Goal: Check status: Check status

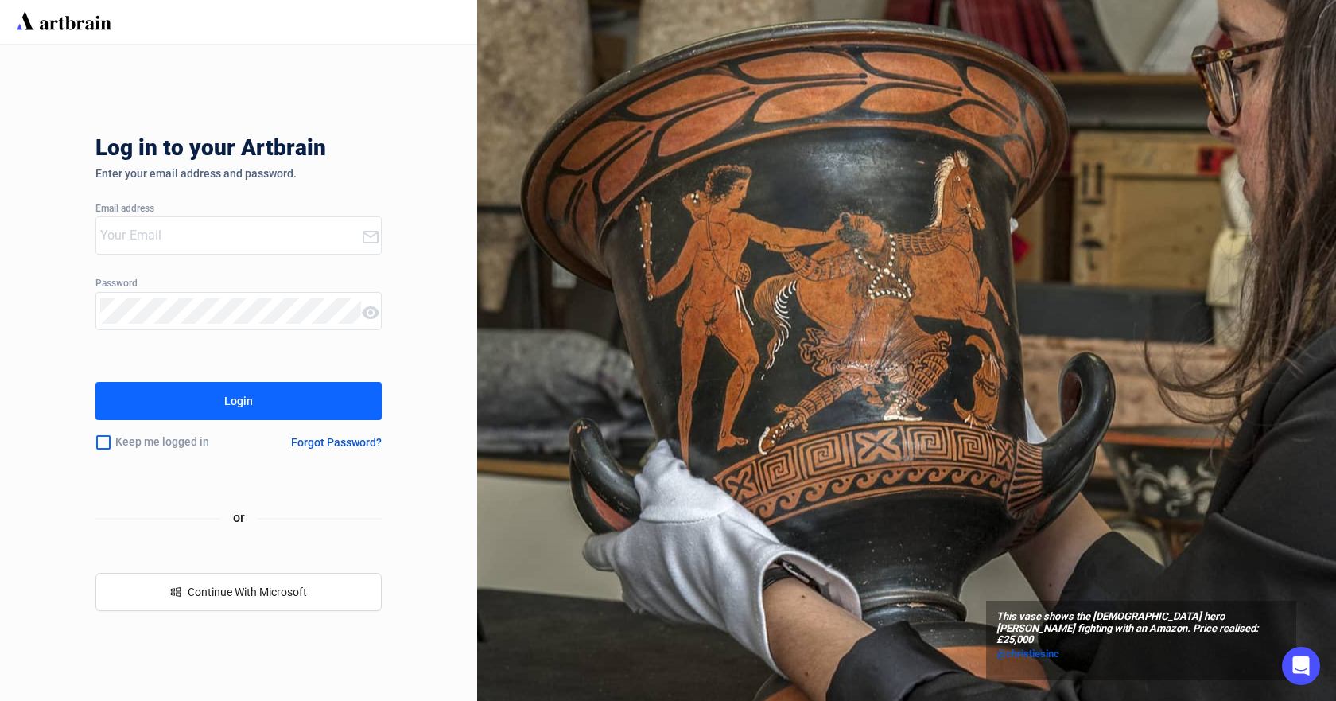
type input "[EMAIL_ADDRESS][DOMAIN_NAME]"
click at [104, 445] on input "checkbox" at bounding box center [103, 442] width 16 height 33
checkbox input "true"
click at [226, 409] on div "Login" at bounding box center [238, 400] width 29 height 25
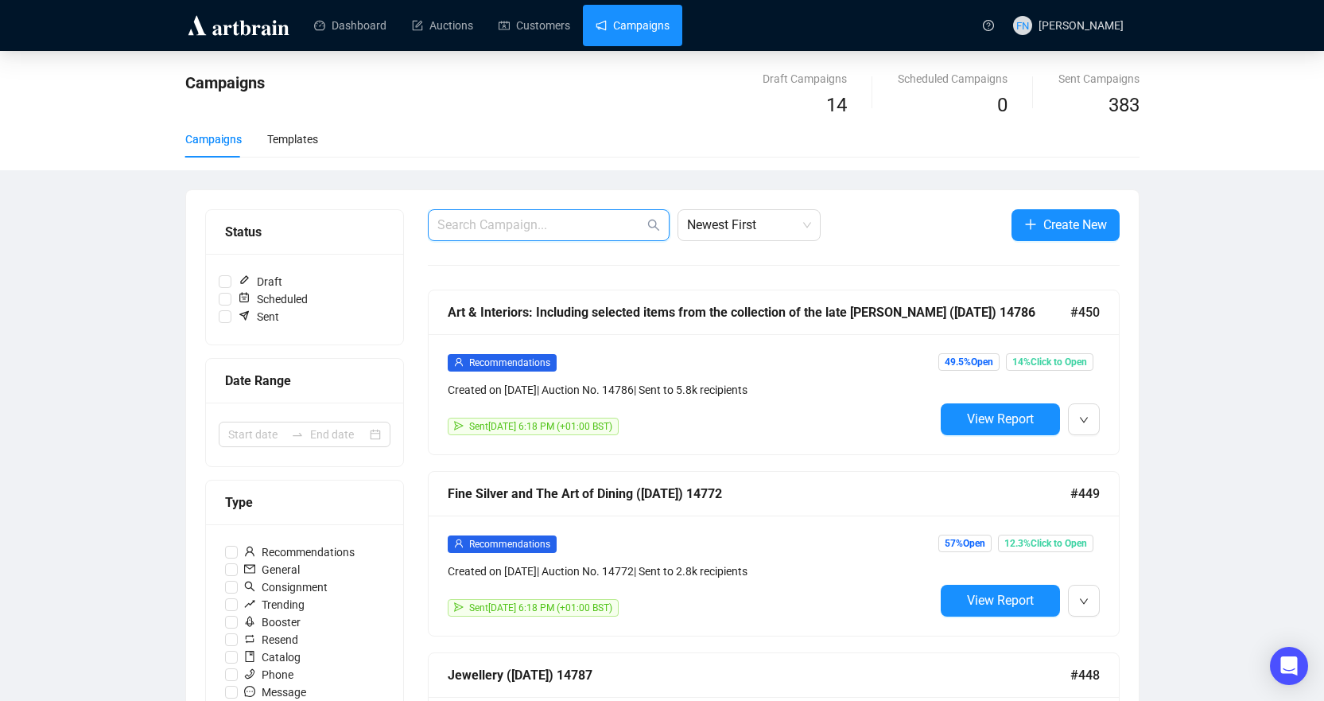
drag, startPoint x: 511, startPoint y: 216, endPoint x: 511, endPoint y: 227, distance: 10.4
click at [511, 222] on input "text" at bounding box center [540, 225] width 207 height 19
type input "14785"
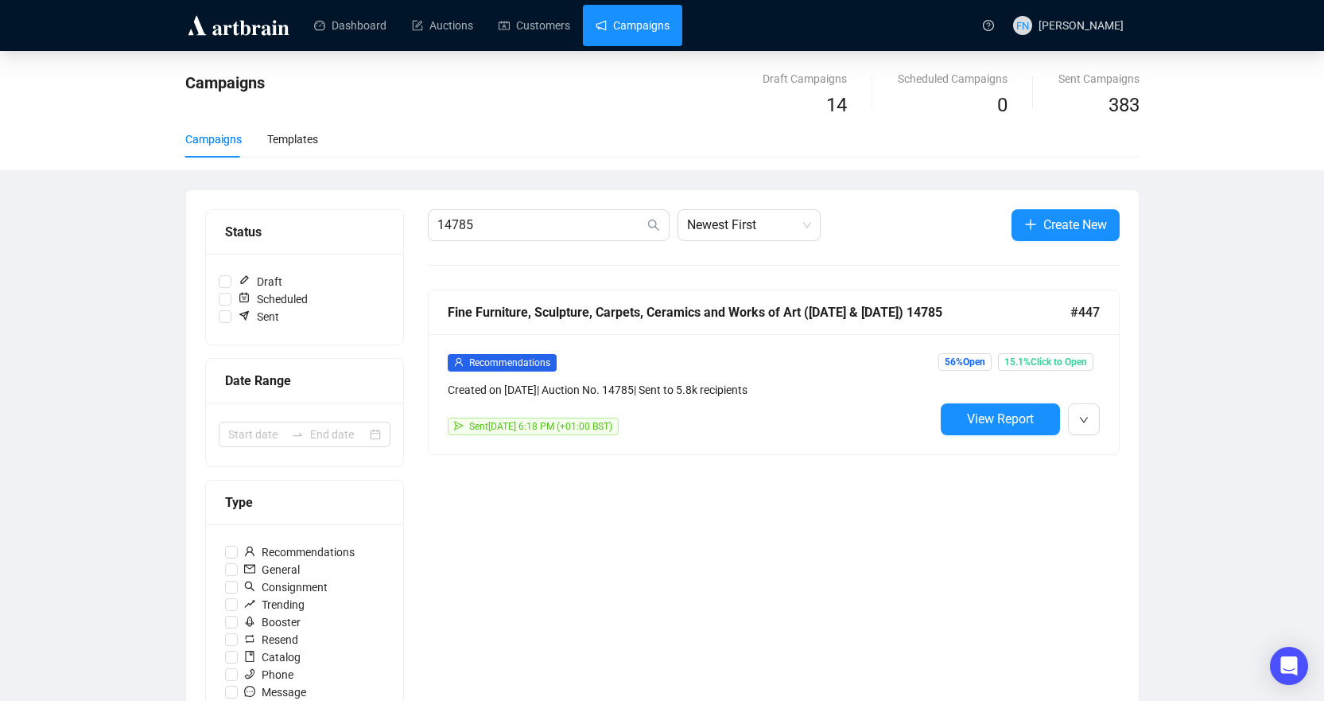
click at [1002, 411] on span "View Report" at bounding box center [1000, 418] width 67 height 15
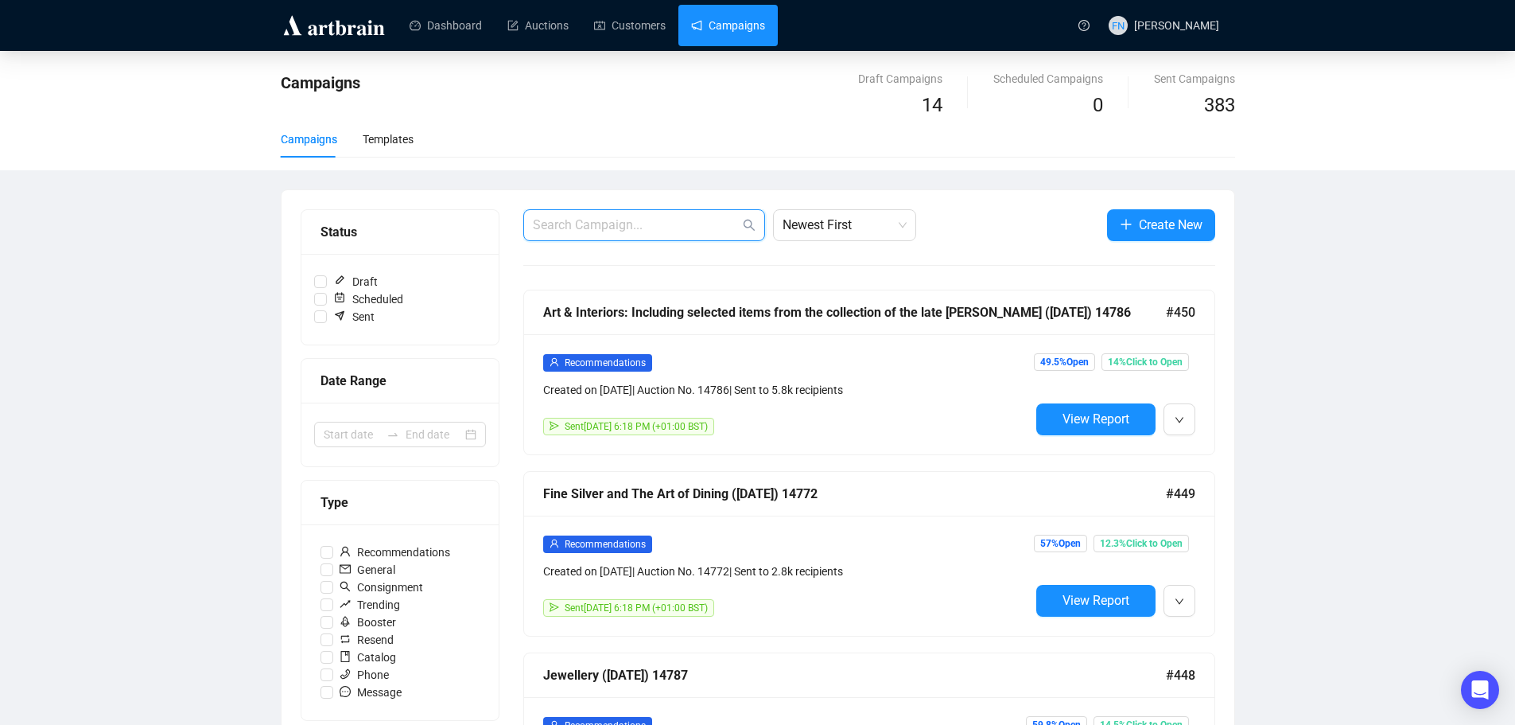
click at [610, 225] on input "text" at bounding box center [636, 225] width 207 height 19
paste input "14787"
type input "14787"
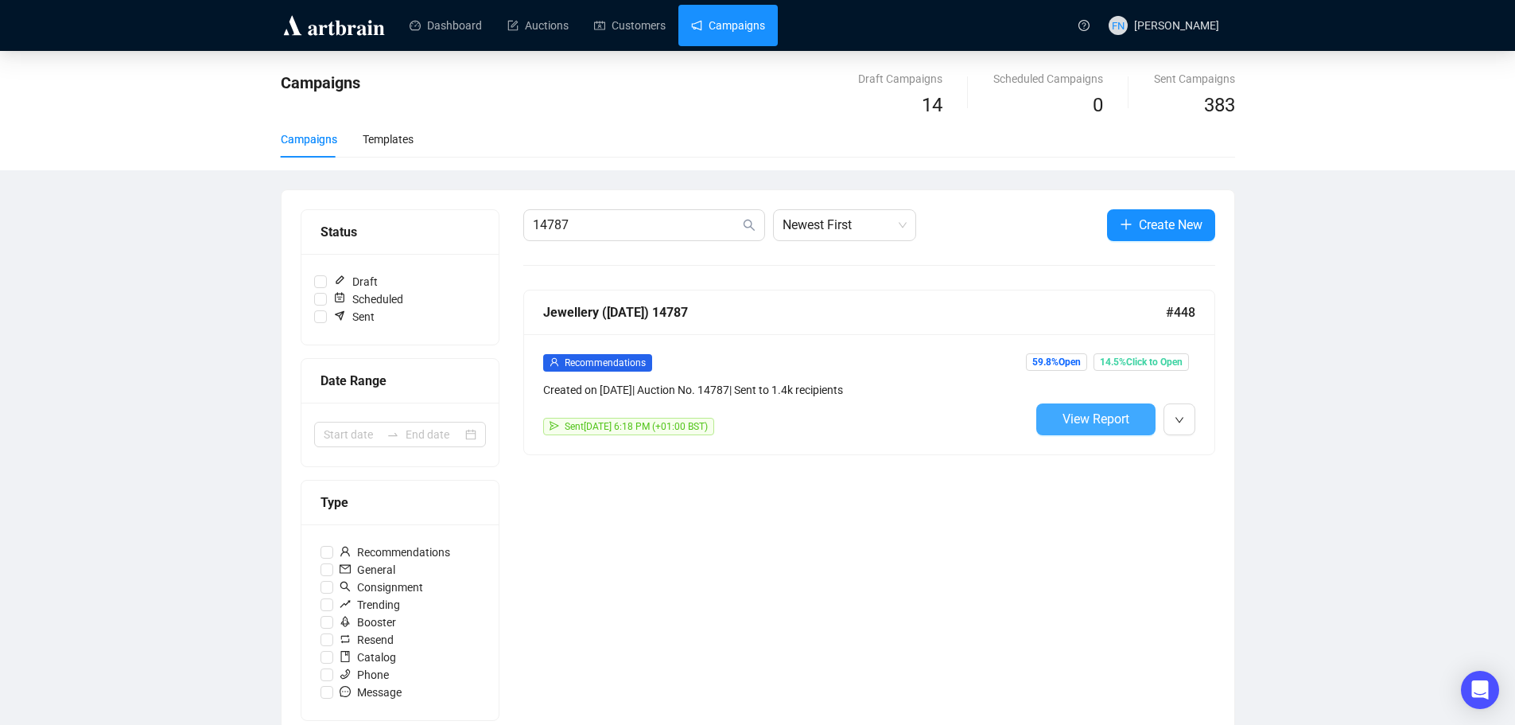
click at [1073, 411] on span "View Report" at bounding box center [1096, 418] width 67 height 15
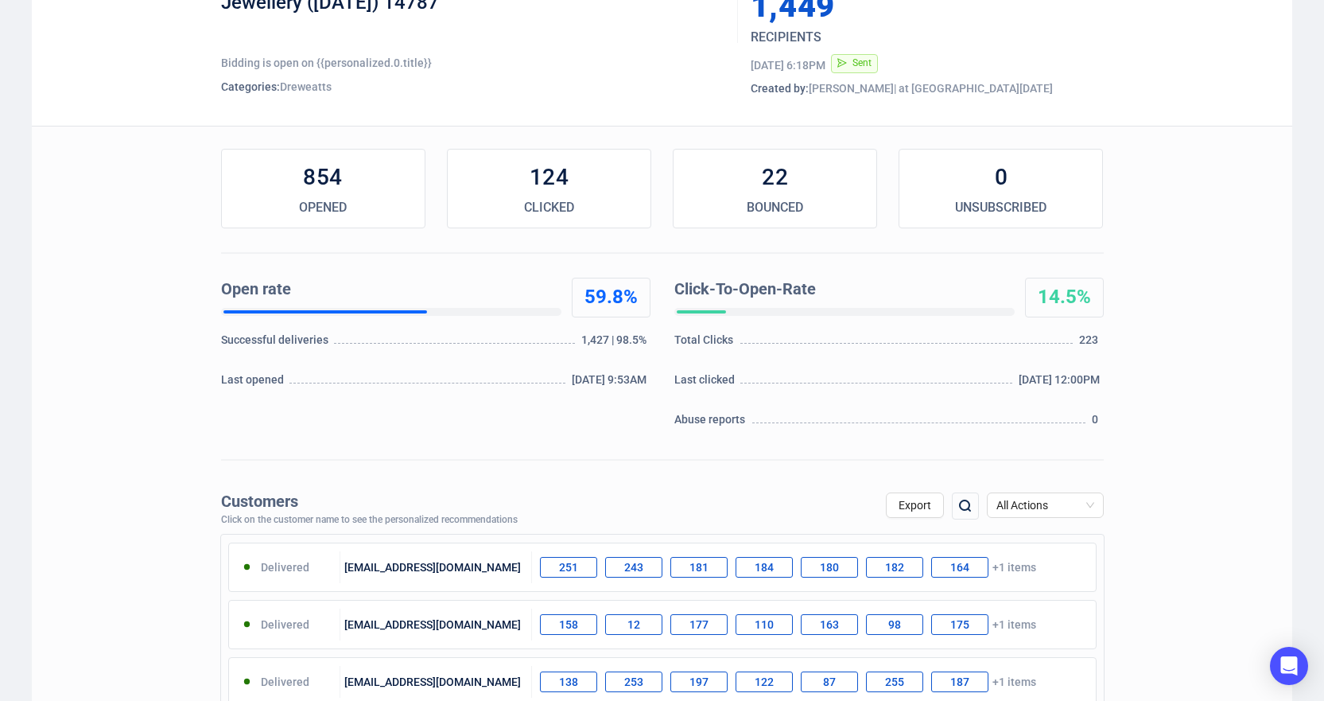
scroll to position [477, 0]
